Goal: Find contact information: Find contact information

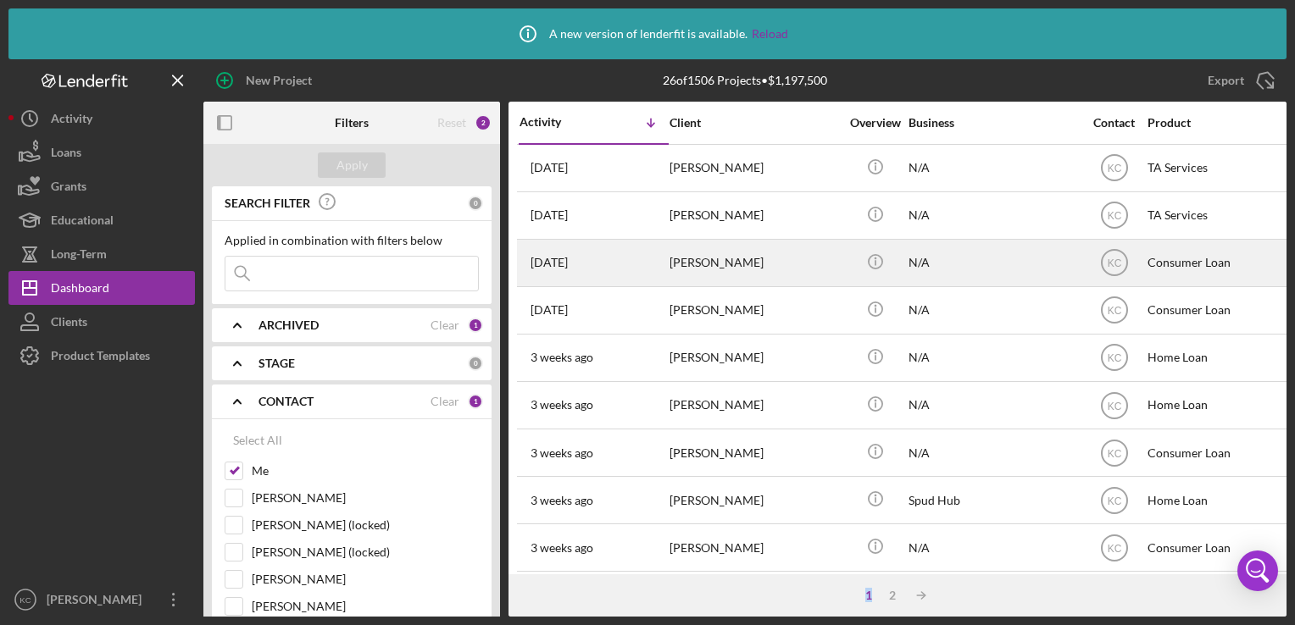
click at [776, 262] on div "[PERSON_NAME]" at bounding box center [753, 263] width 169 height 45
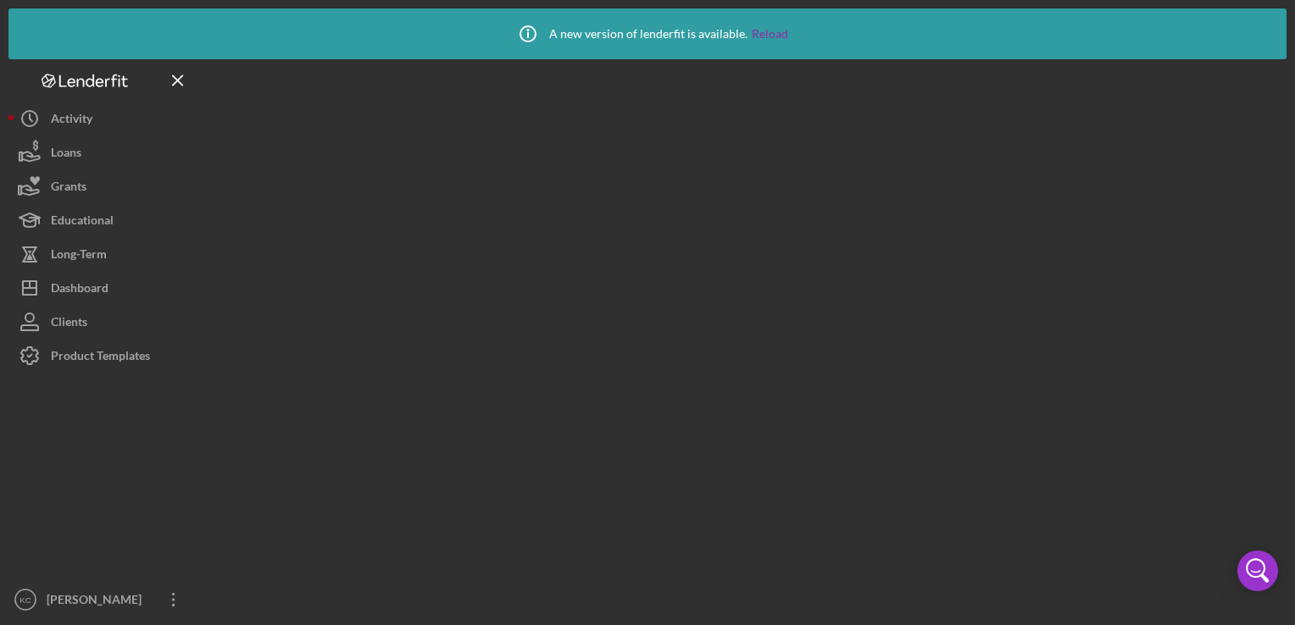
click at [776, 262] on div at bounding box center [744, 338] width 1083 height 558
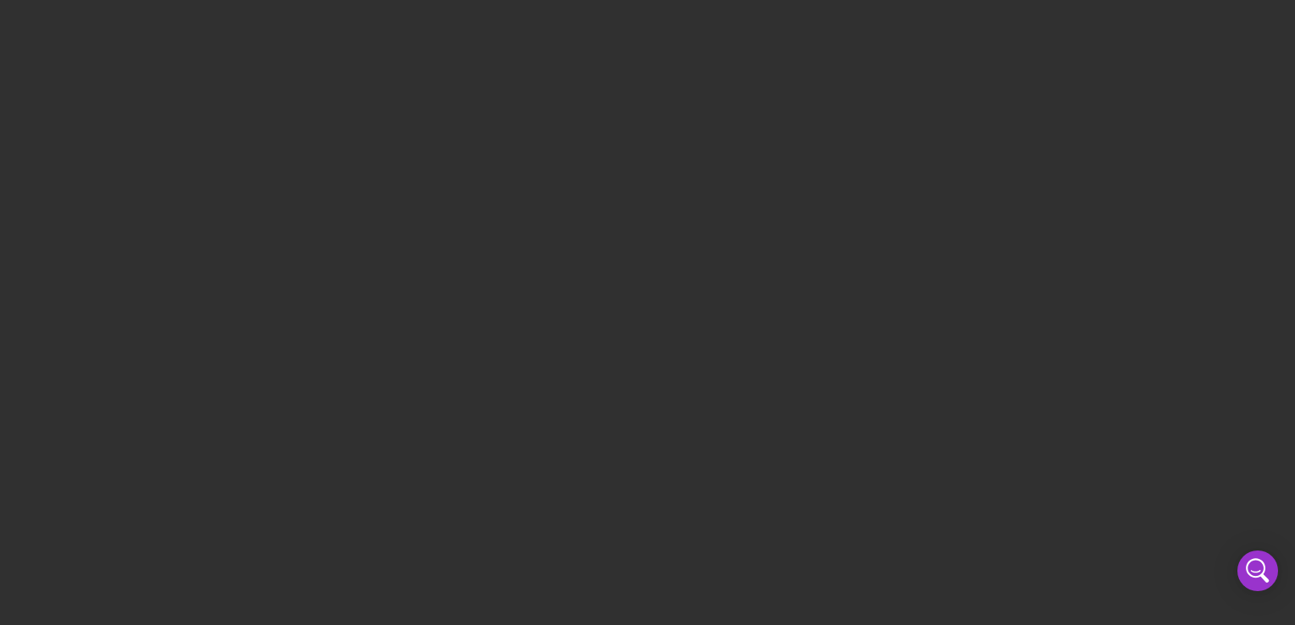
click at [746, 490] on div at bounding box center [647, 312] width 1295 height 625
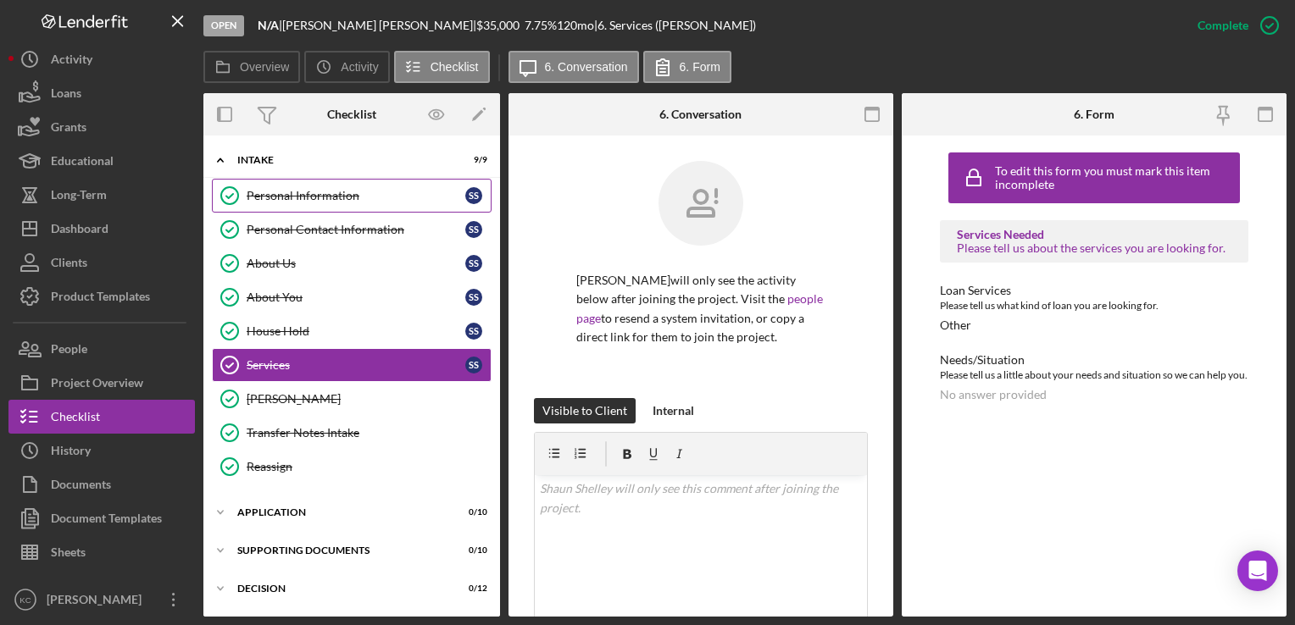
click at [342, 192] on div "Personal Information" at bounding box center [356, 196] width 219 height 14
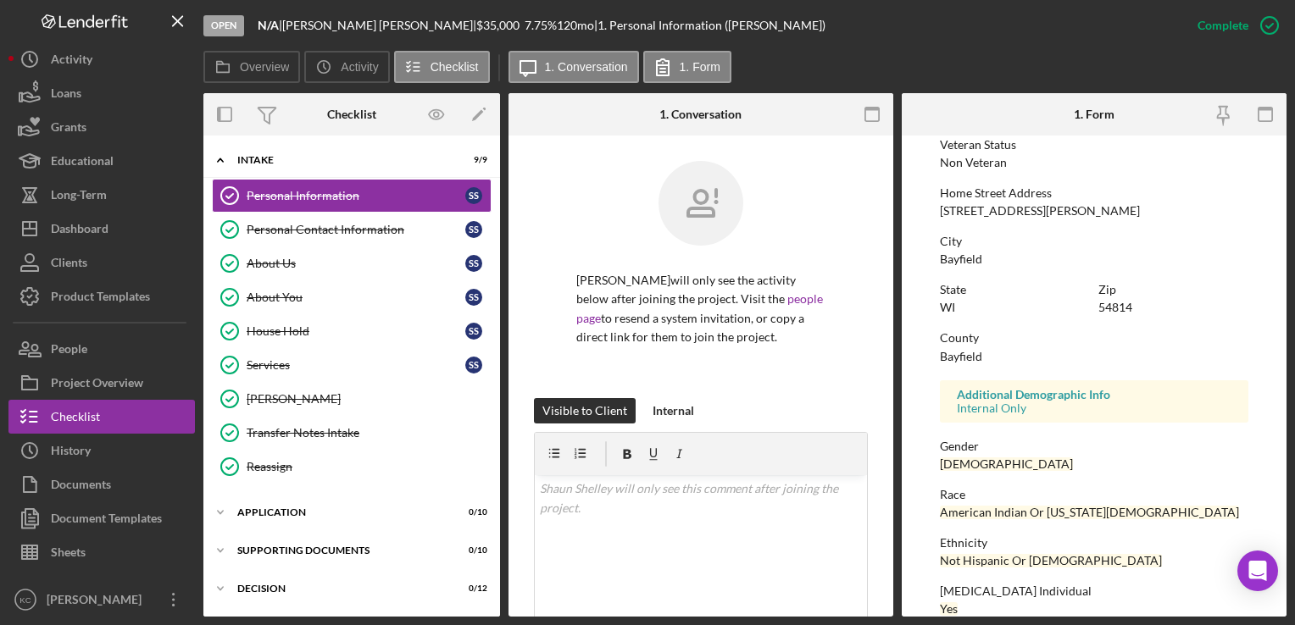
scroll to position [322, 0]
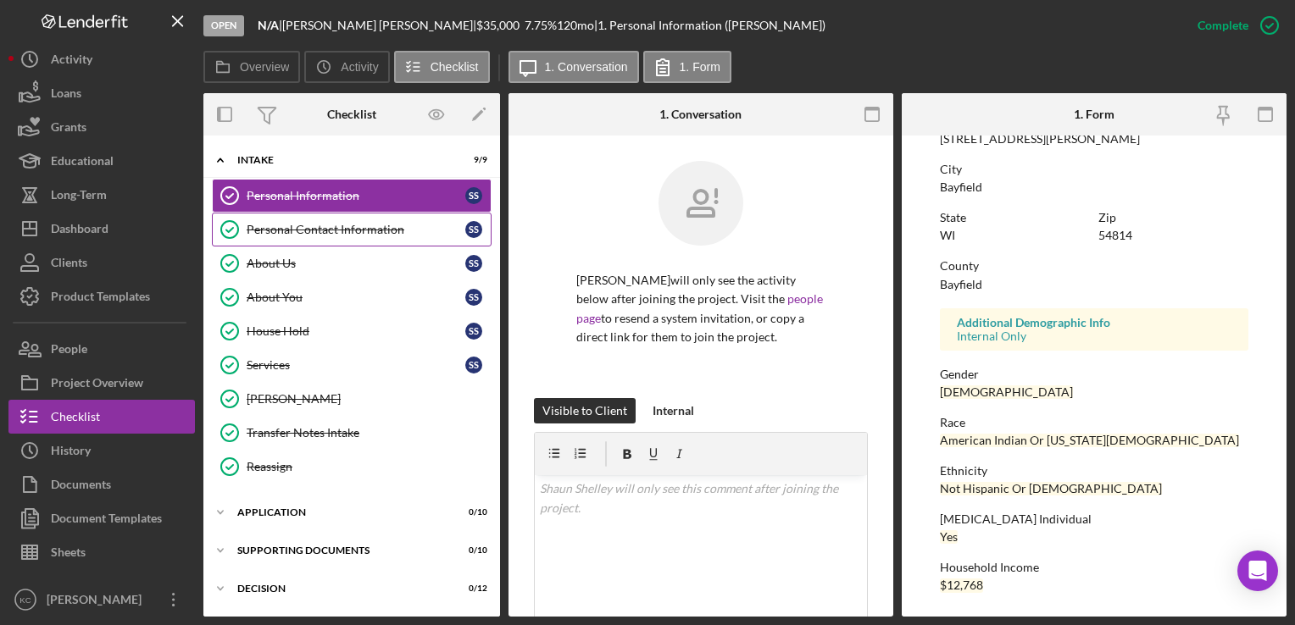
click at [363, 225] on div "Personal Contact Information" at bounding box center [356, 230] width 219 height 14
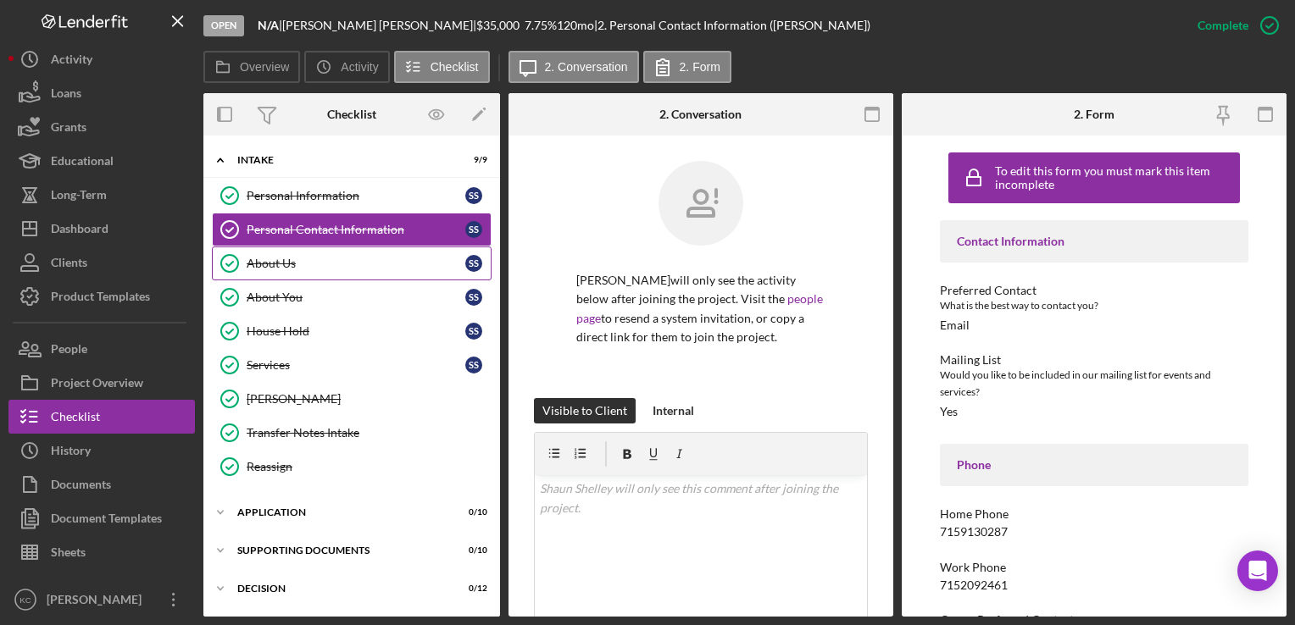
click at [353, 269] on link "About Us About Us S S" at bounding box center [352, 264] width 280 height 34
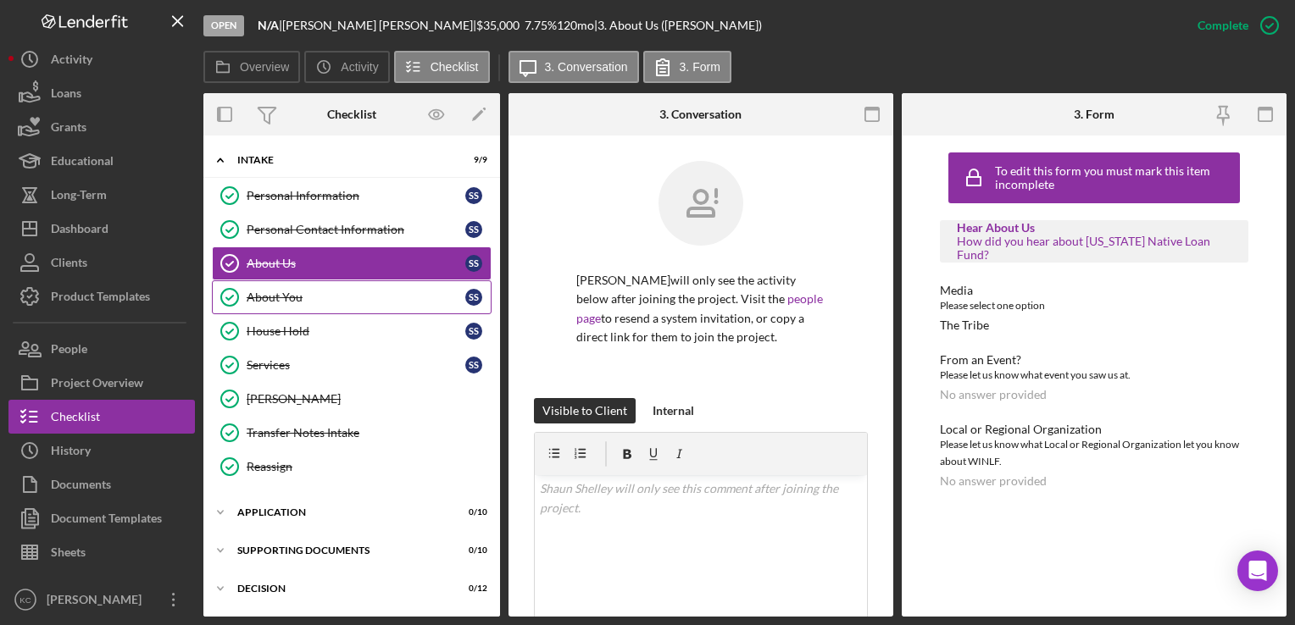
click at [331, 306] on link "About You About You S S" at bounding box center [352, 298] width 280 height 34
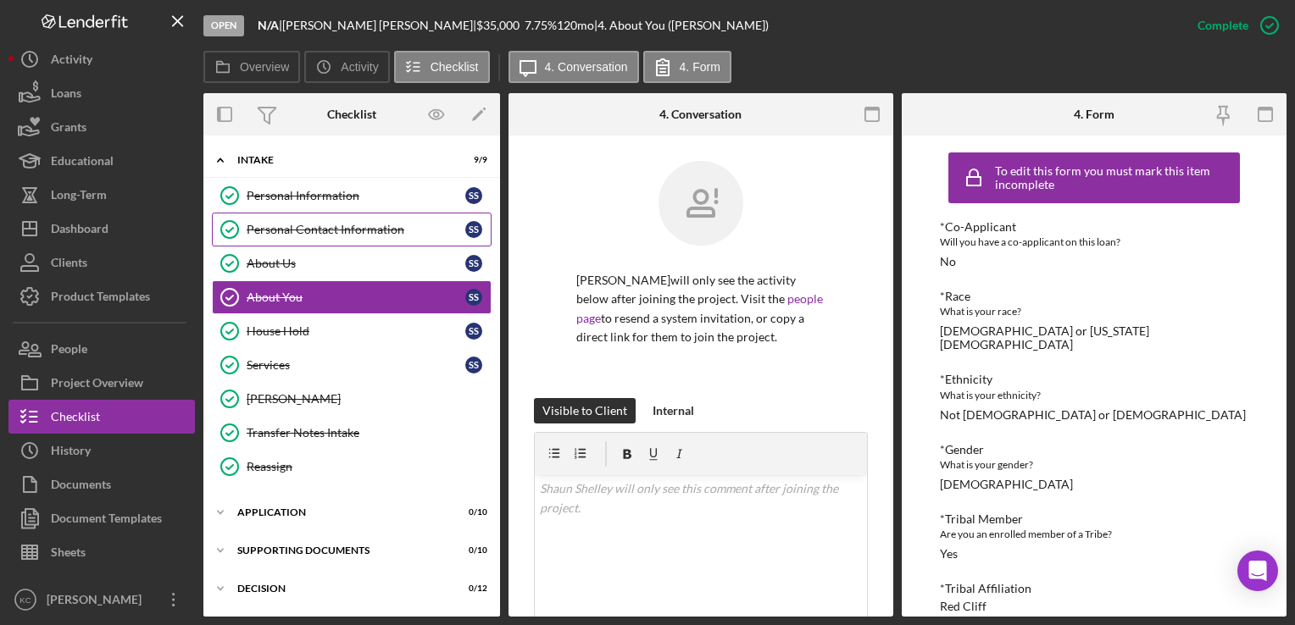
click at [305, 236] on div "Personal Contact Information" at bounding box center [356, 230] width 219 height 14
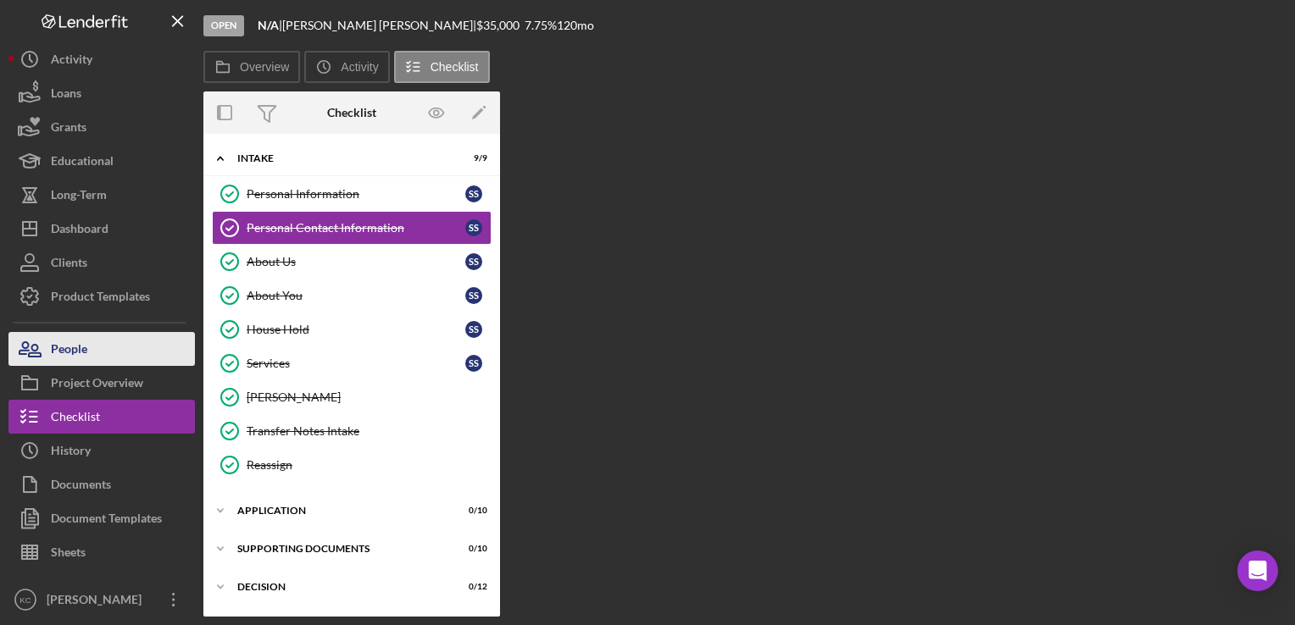
click at [75, 353] on div "People" at bounding box center [69, 351] width 36 height 38
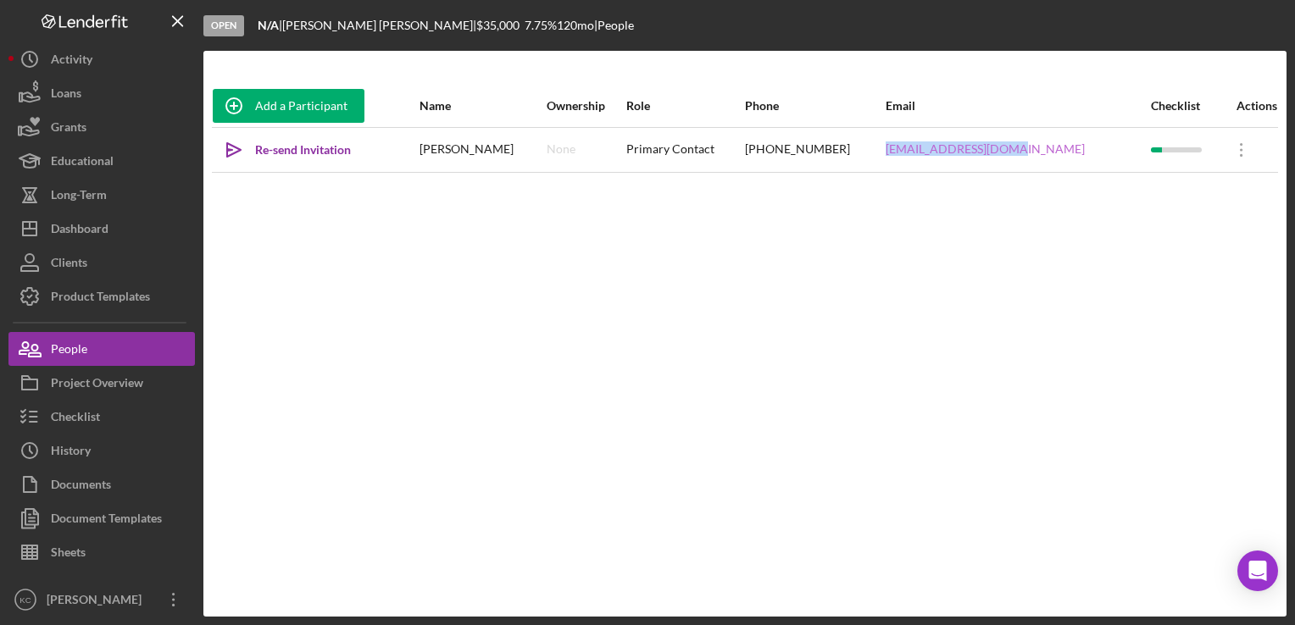
drag, startPoint x: 1064, startPoint y: 154, endPoint x: 932, endPoint y: 151, distance: 132.2
click at [932, 151] on div "toonami213@gmail.com" at bounding box center [1018, 150] width 264 height 42
copy link "toonami213@gmail.com"
